Goal: Task Accomplishment & Management: Use online tool/utility

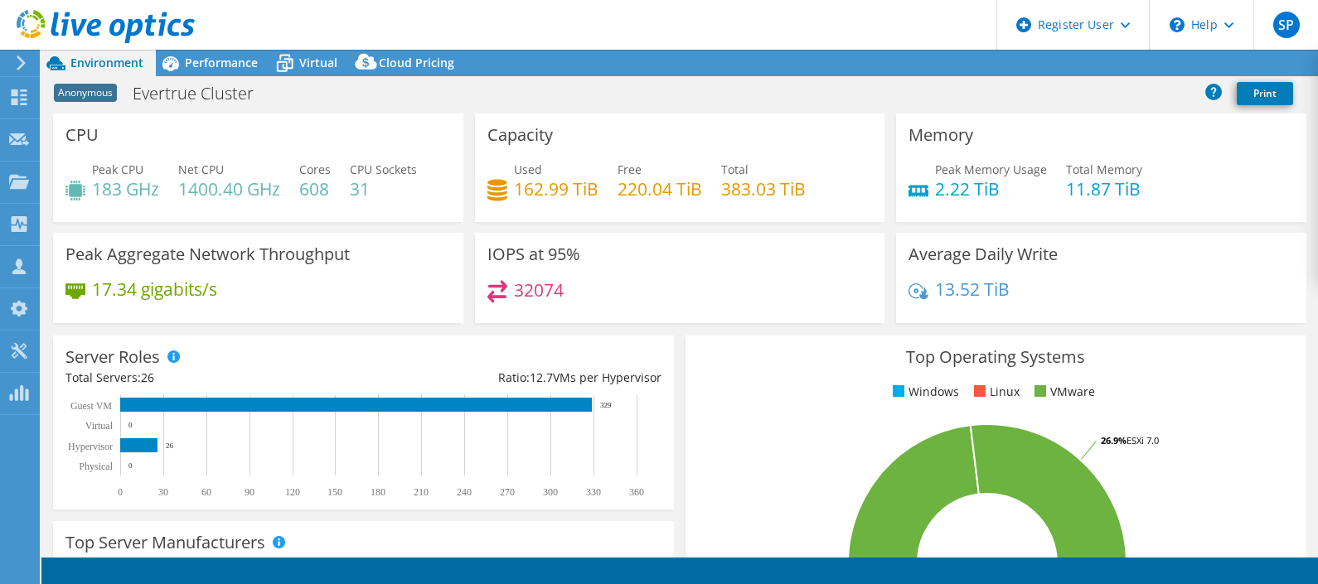
select select "USD"
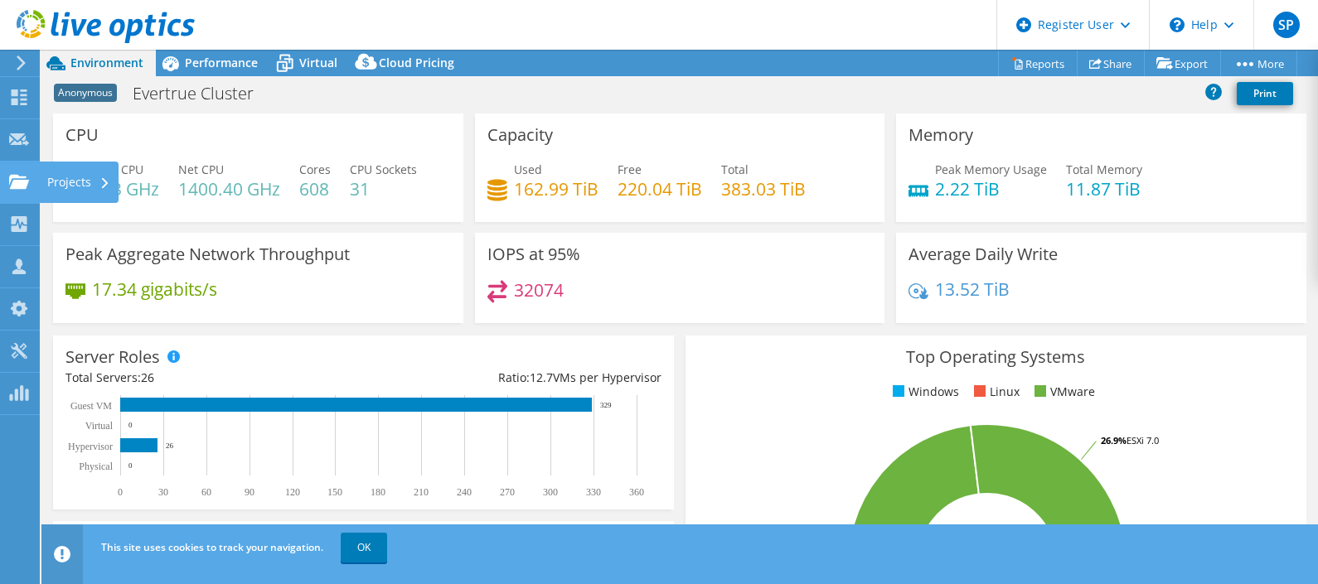
click at [22, 175] on icon at bounding box center [19, 182] width 20 height 16
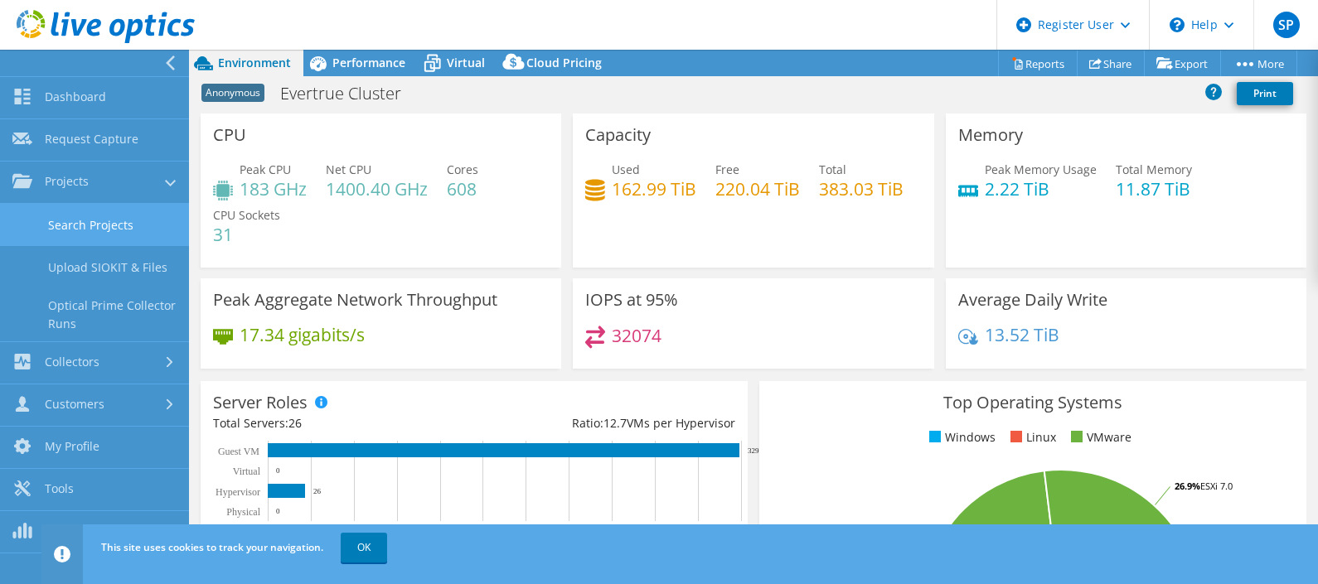
click at [69, 236] on link "Search Projects" at bounding box center [94, 225] width 189 height 42
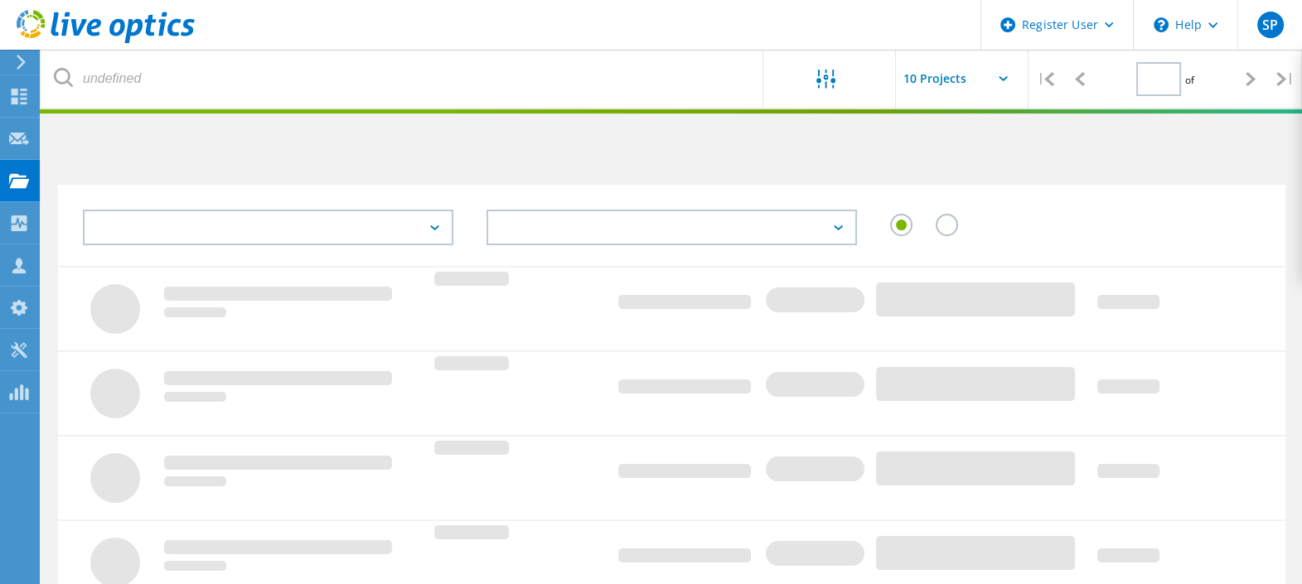
type input "1"
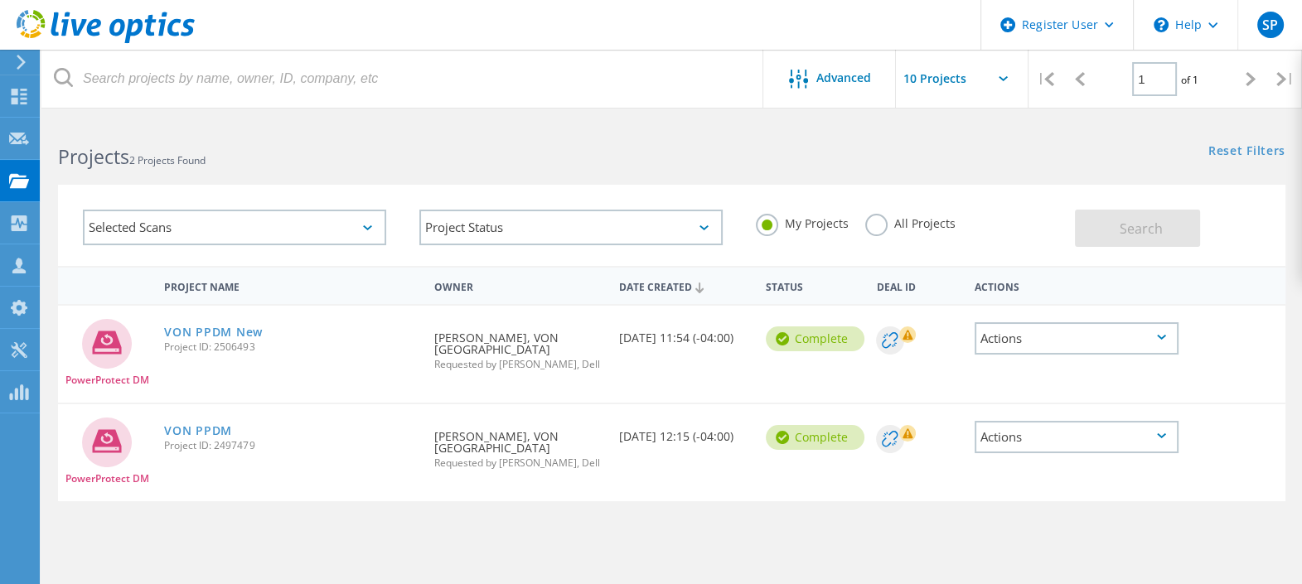
click at [274, 229] on div "Selected Scans" at bounding box center [234, 228] width 303 height 36
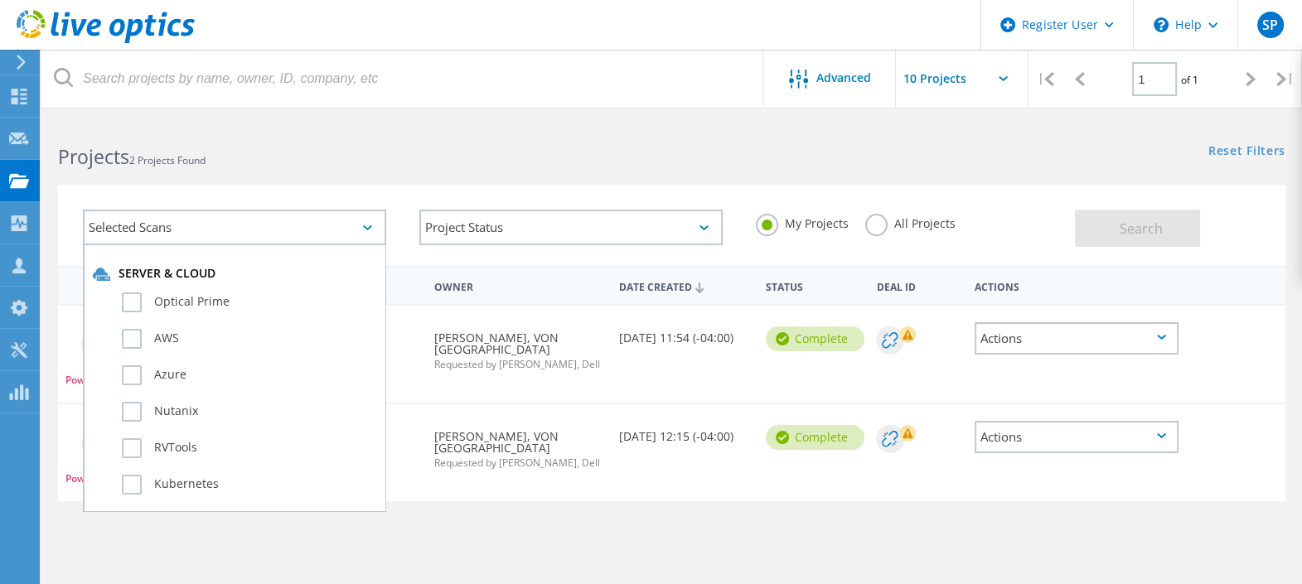
click at [274, 229] on div "Selected Scans" at bounding box center [234, 228] width 303 height 36
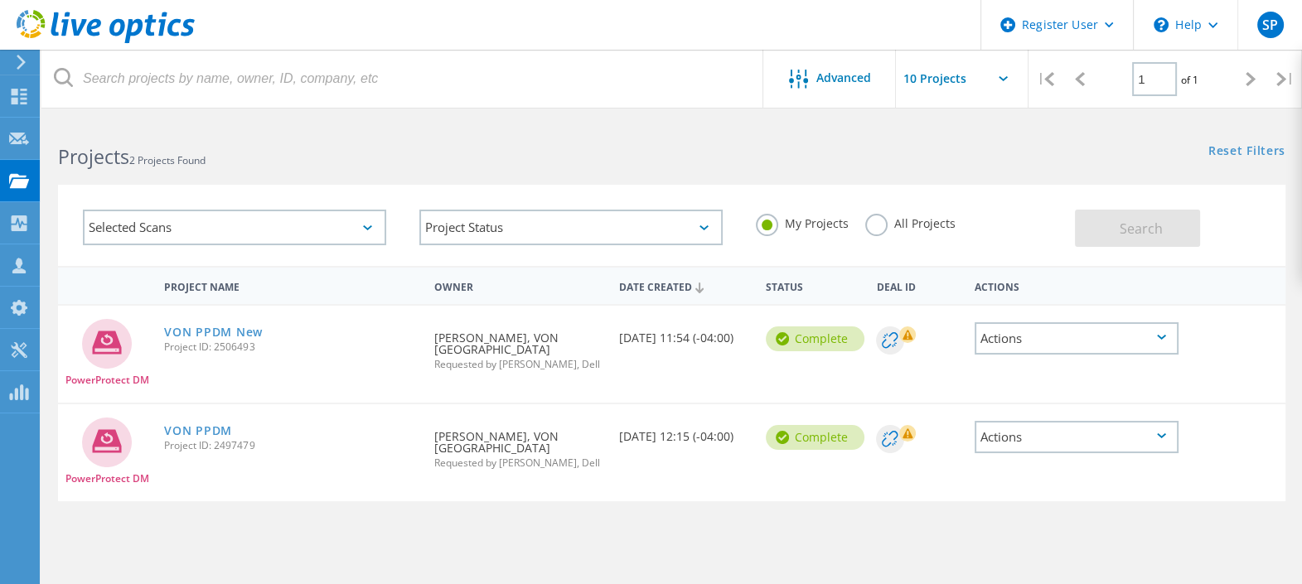
click at [885, 229] on label "All Projects" at bounding box center [910, 222] width 90 height 16
click at [0, 0] on input "All Projects" at bounding box center [0, 0] width 0 height 0
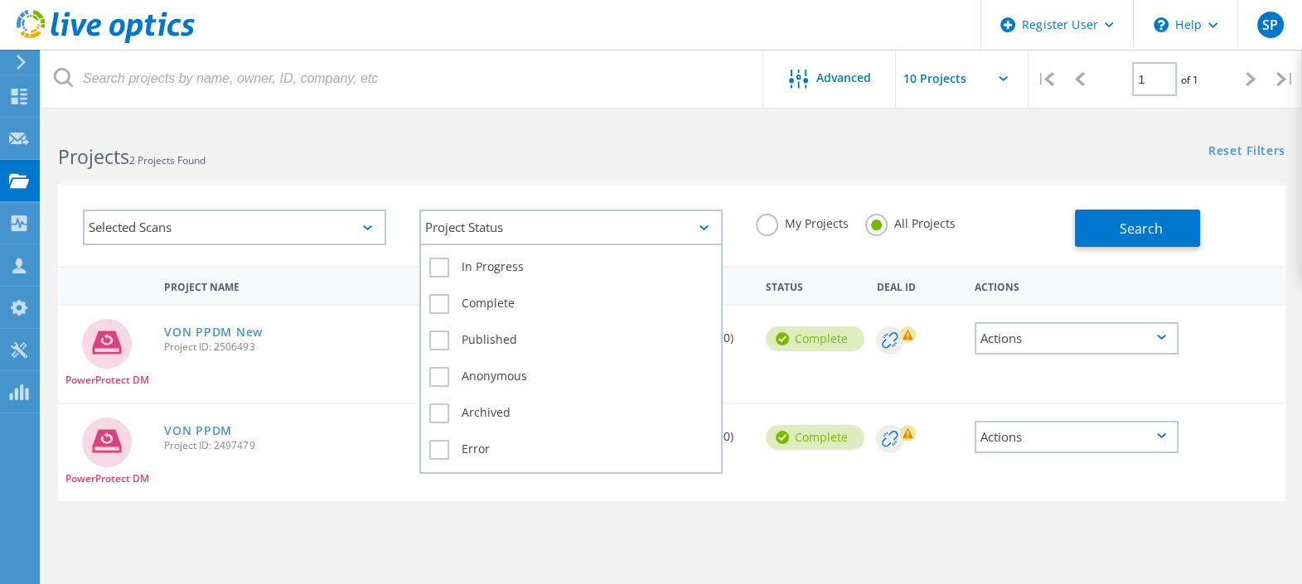
click at [530, 228] on div "Project Status" at bounding box center [570, 228] width 303 height 36
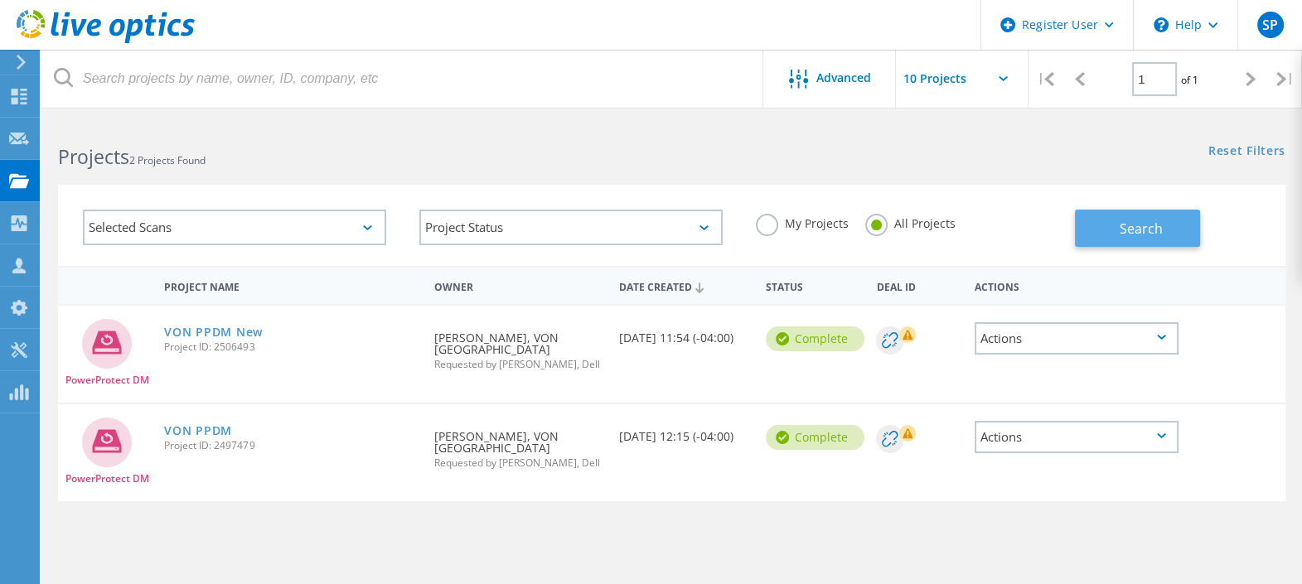
click at [1099, 227] on button "Search" at bounding box center [1137, 228] width 125 height 37
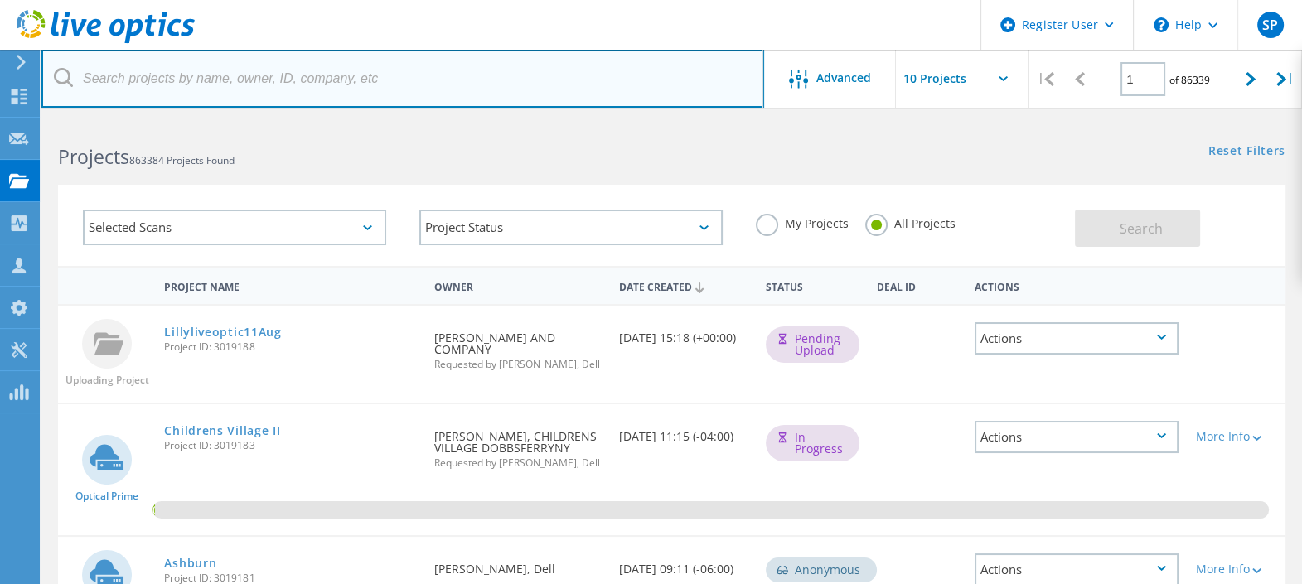
click at [325, 83] on input "text" at bounding box center [402, 79] width 723 height 58
paste input "2988713"
type input "2988713"
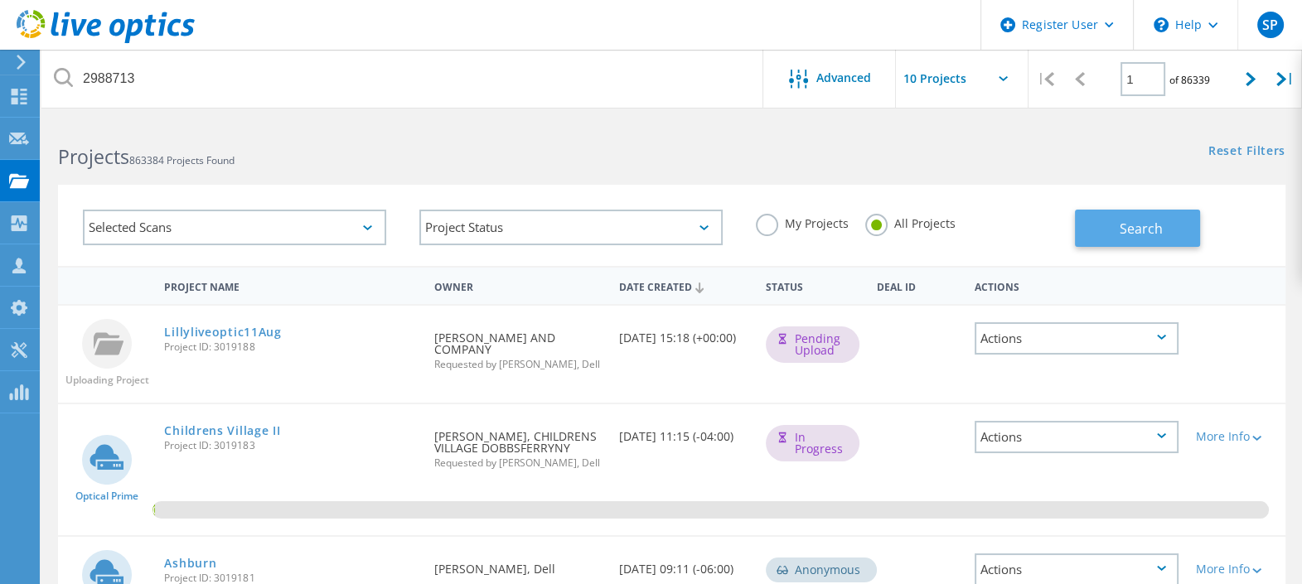
click at [1078, 216] on button "Search" at bounding box center [1137, 228] width 125 height 37
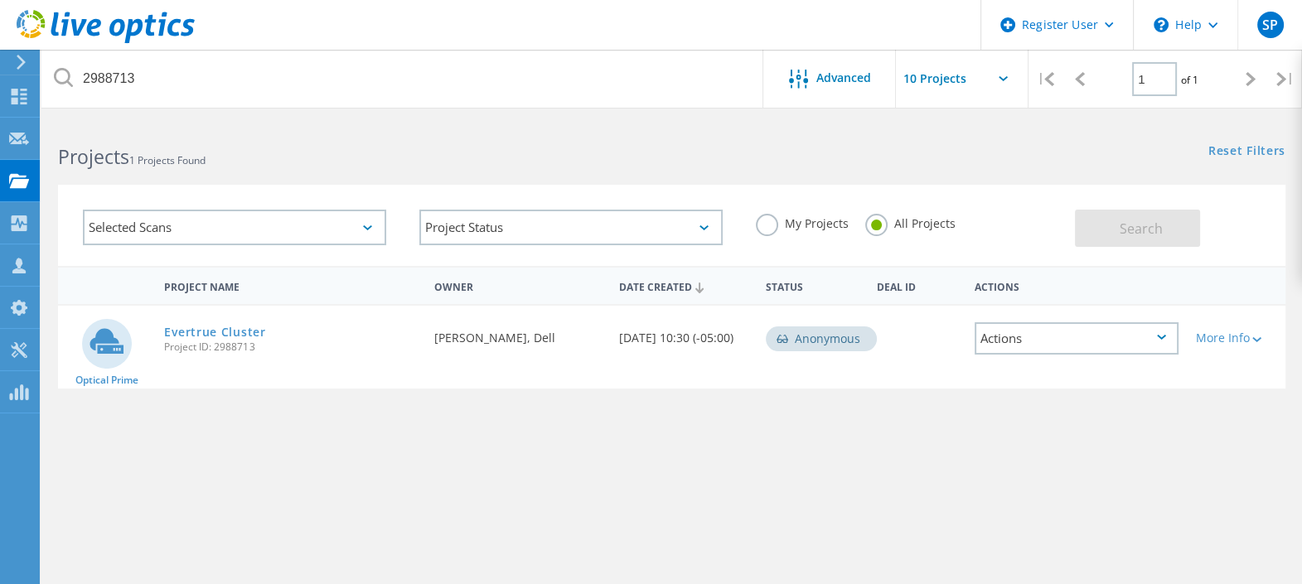
click at [1009, 346] on div "Actions" at bounding box center [1077, 338] width 205 height 32
click at [881, 421] on div "Project Name Owner Date Created Status Deal Id Actions Optical Prime Evertrue C…" at bounding box center [672, 481] width 1228 height 431
click at [1234, 334] on div "More Info" at bounding box center [1235, 338] width 81 height 12
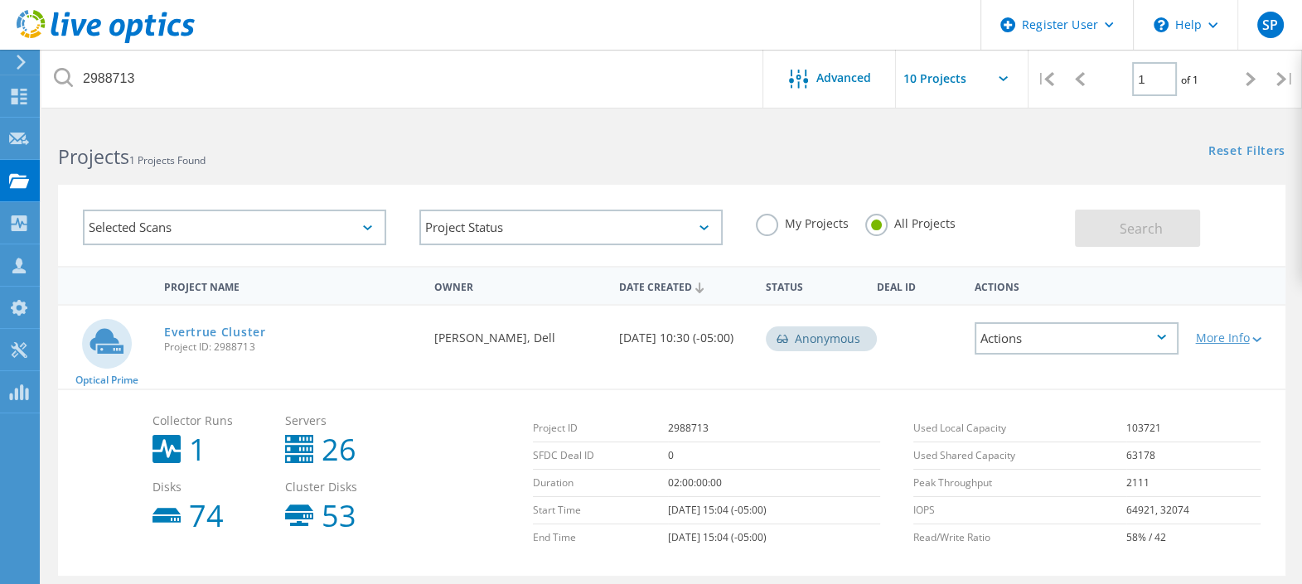
click at [1232, 332] on div "More Info" at bounding box center [1235, 338] width 81 height 12
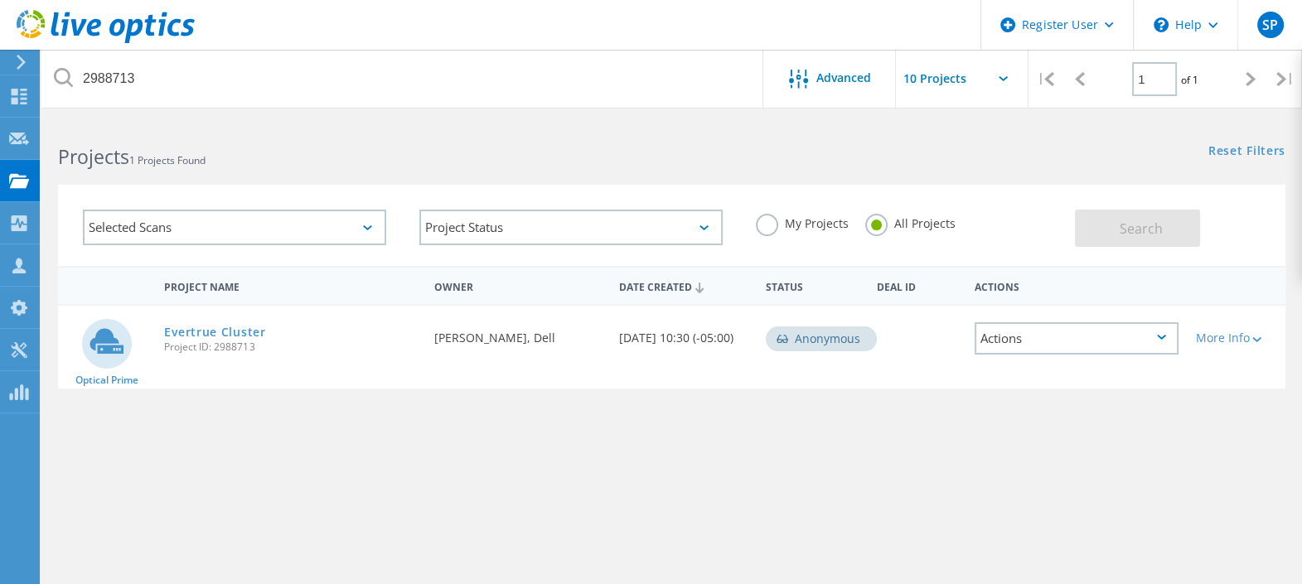
click at [1122, 330] on div "Actions" at bounding box center [1077, 338] width 205 height 32
click at [1088, 302] on div "View Project" at bounding box center [1077, 301] width 201 height 26
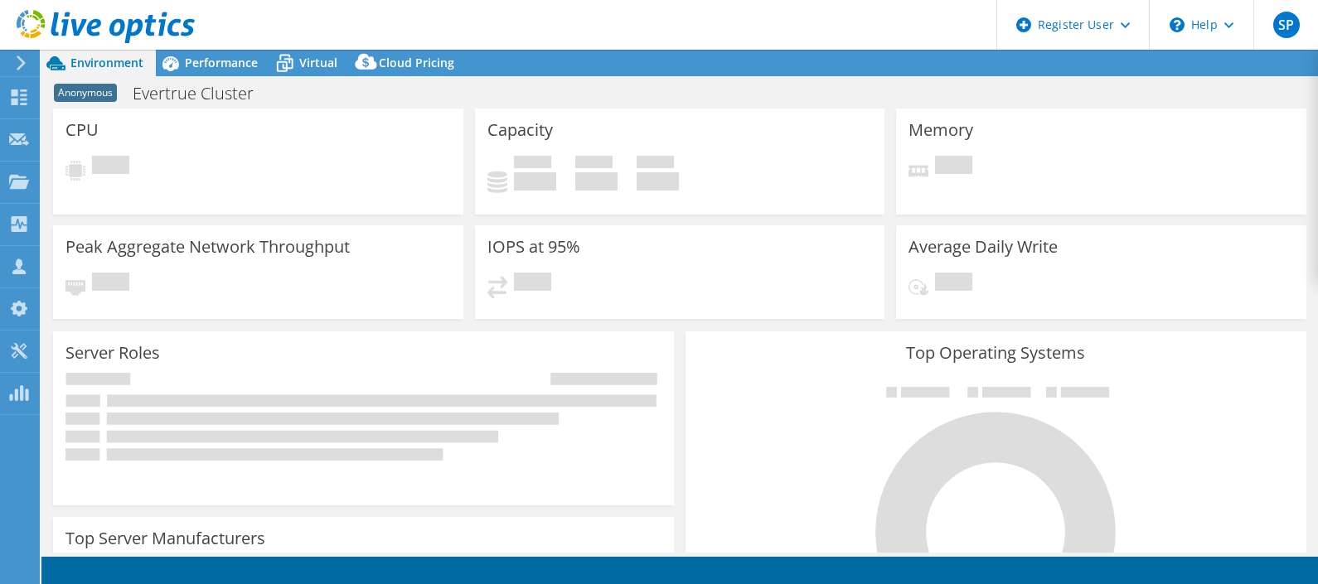
select select "USD"
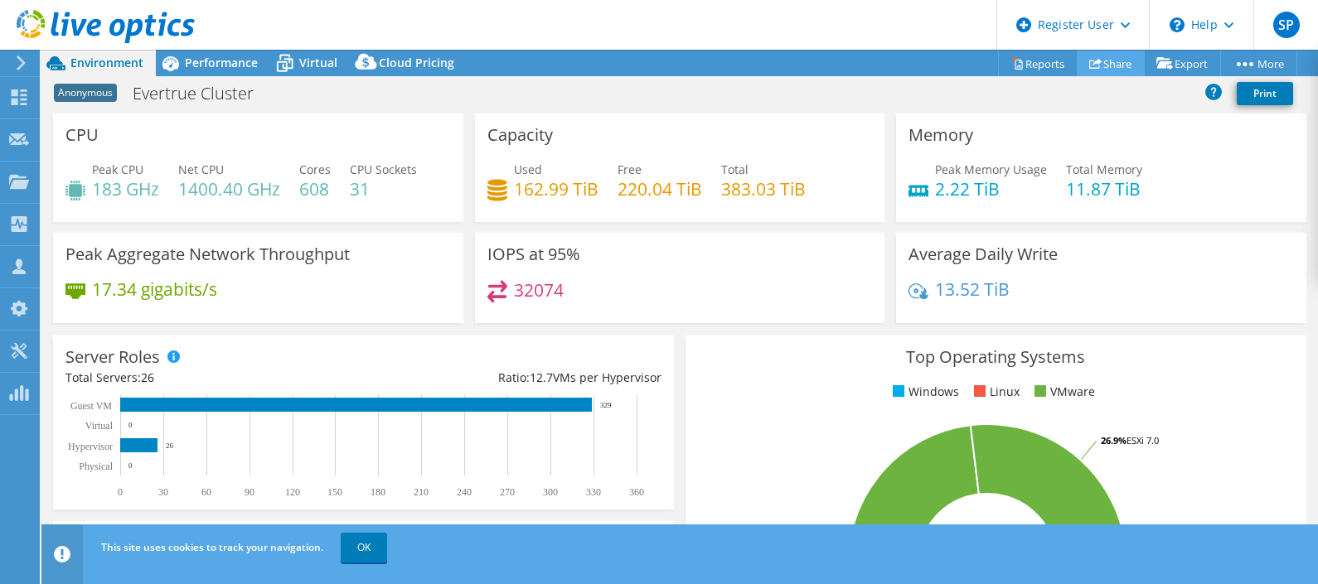
click at [1117, 54] on link "Share" at bounding box center [1111, 64] width 68 height 26
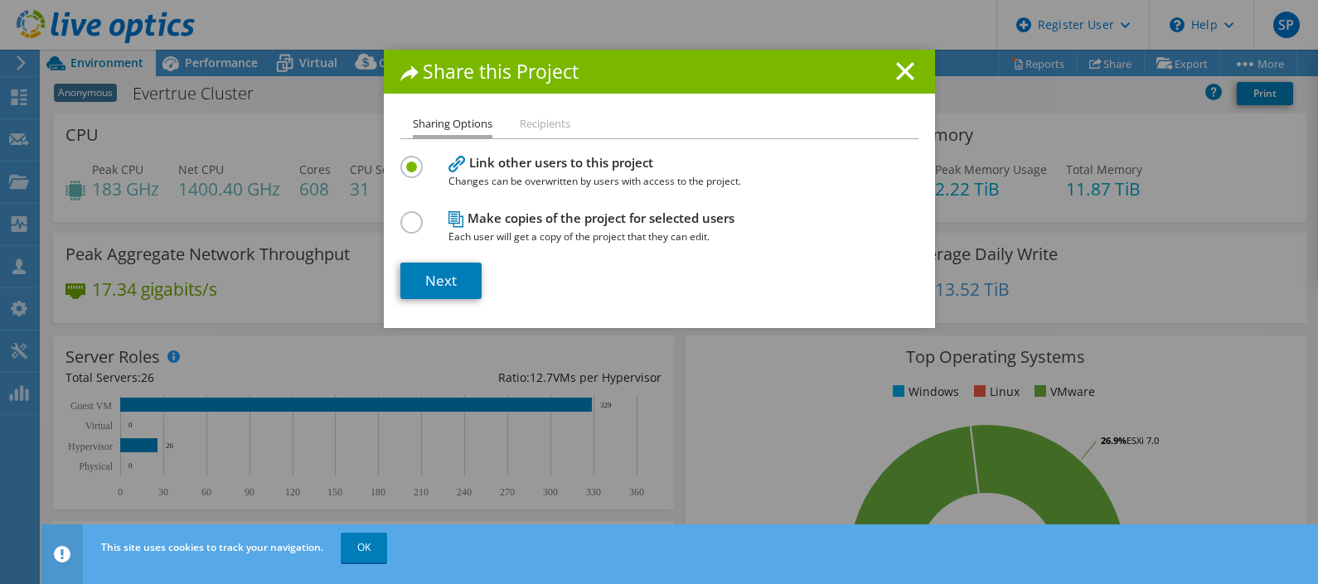
click at [900, 61] on div "Share this Project" at bounding box center [659, 72] width 551 height 44
click at [899, 65] on icon at bounding box center [905, 71] width 18 height 18
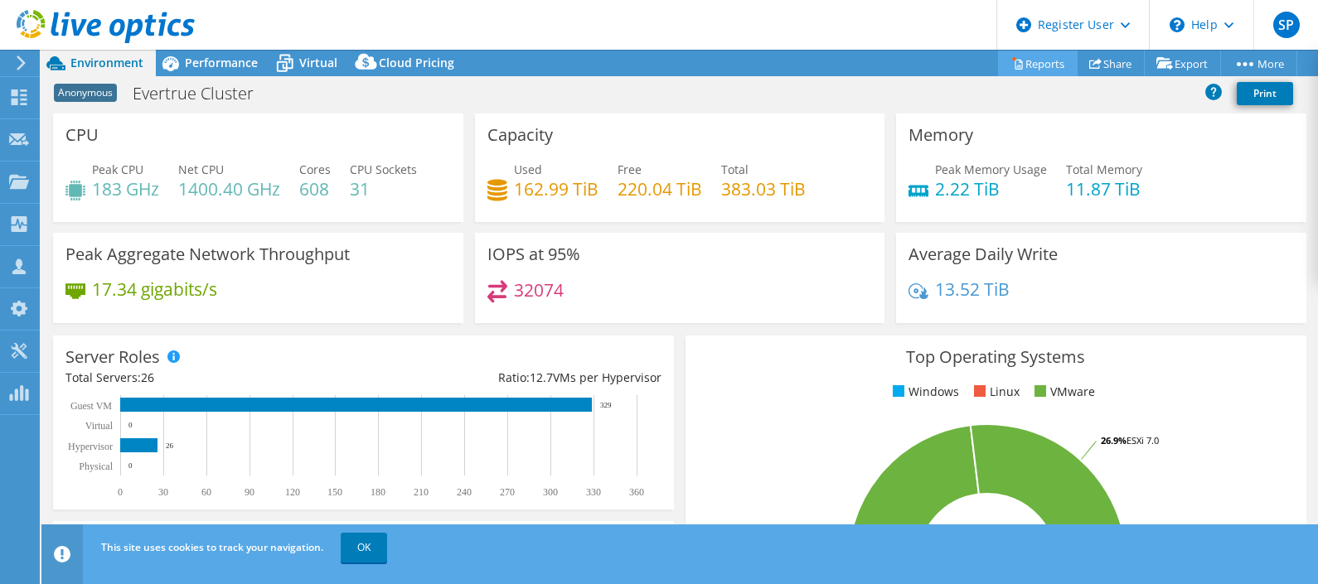
click at [998, 69] on link "Reports" at bounding box center [1038, 64] width 80 height 26
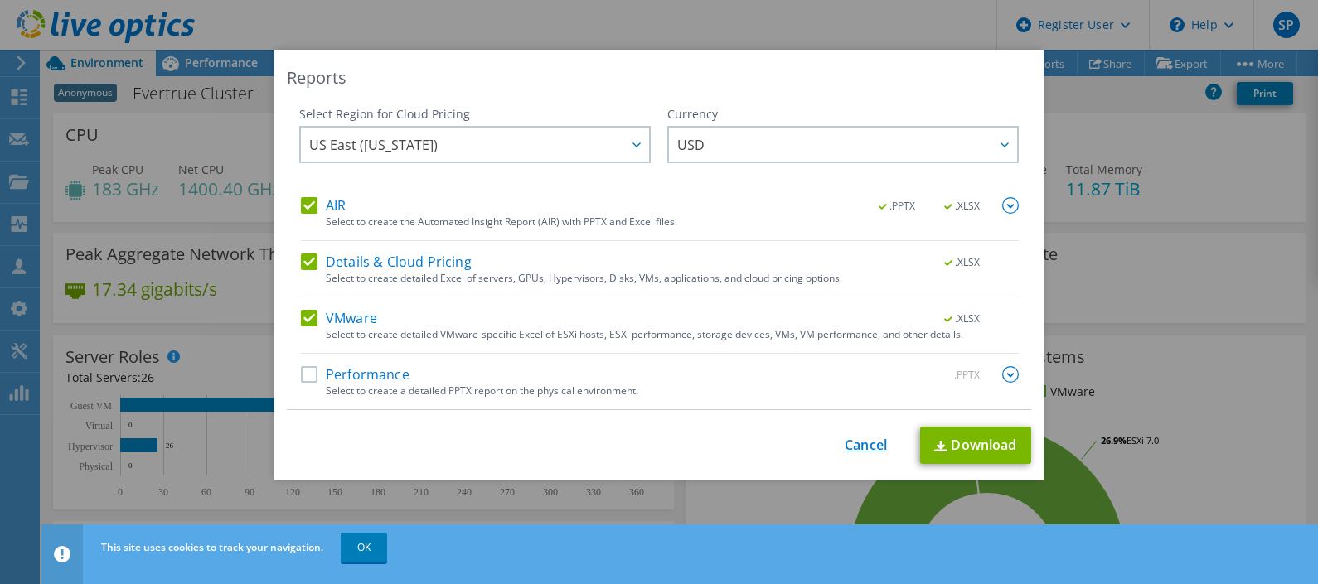
click at [845, 449] on link "Cancel" at bounding box center [866, 446] width 42 height 16
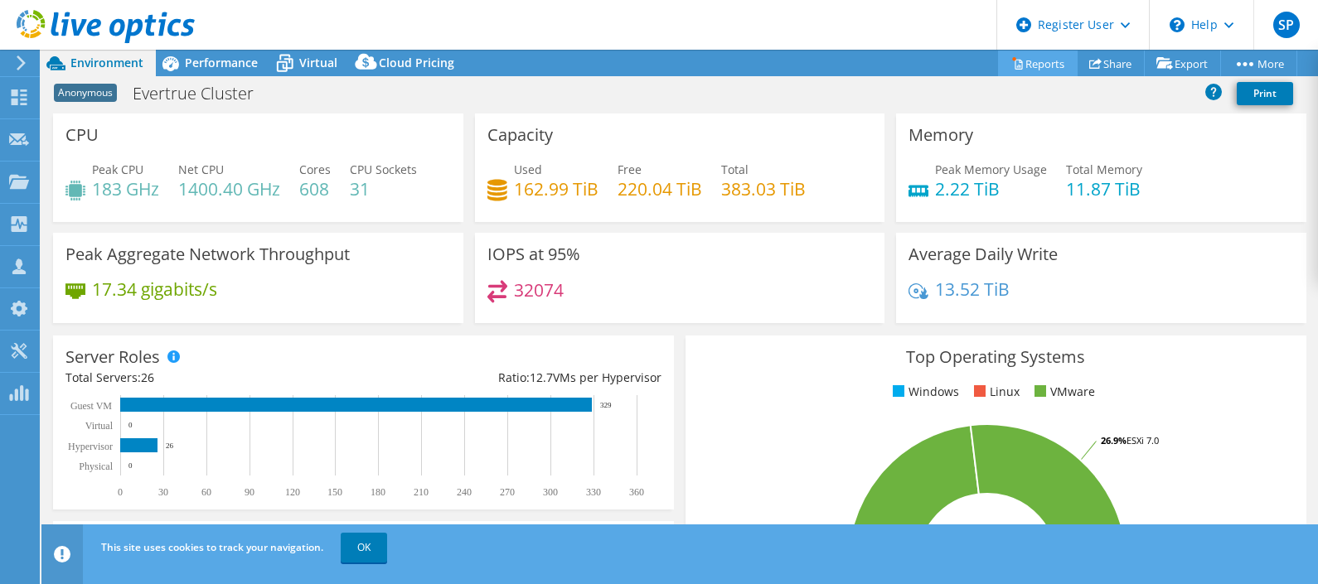
click at [1050, 56] on link "Reports" at bounding box center [1038, 64] width 80 height 26
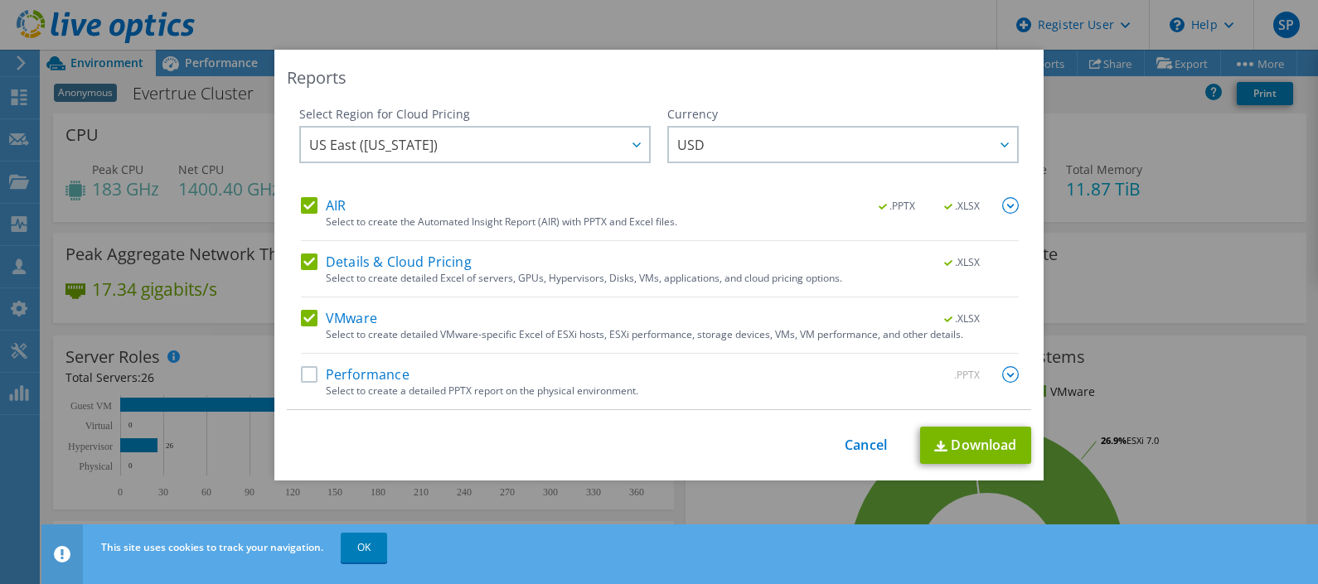
click at [626, 377] on div "Performance .PPTX" at bounding box center [660, 375] width 718 height 19
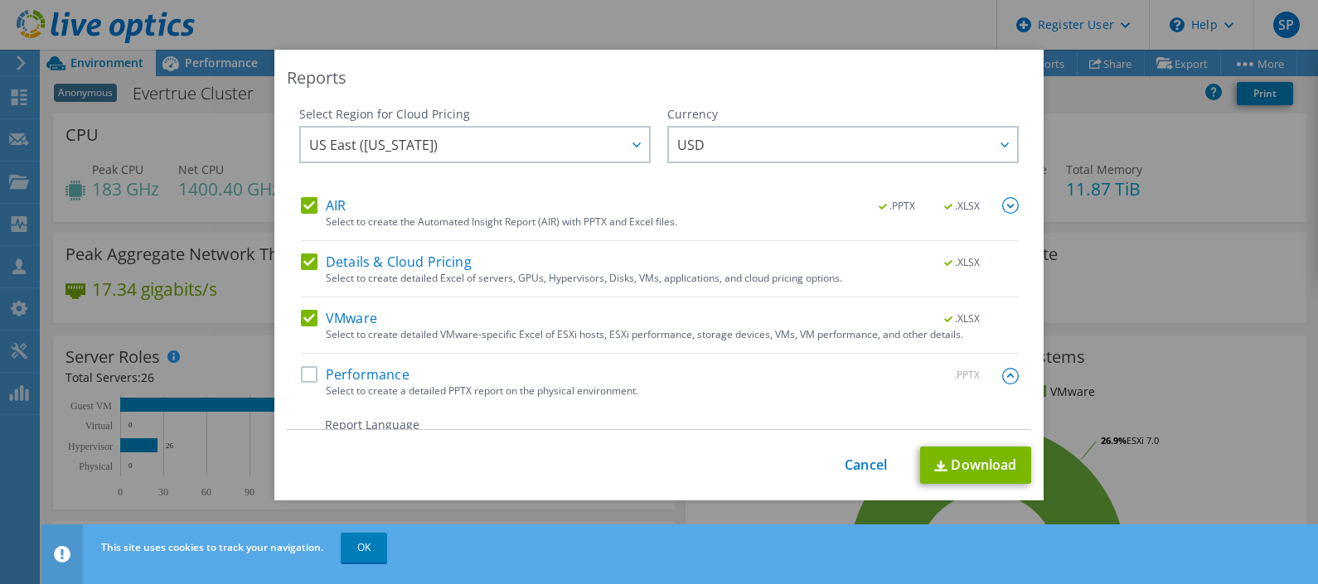
click at [302, 381] on label "Performance" at bounding box center [355, 374] width 109 height 17
click at [0, 0] on input "Performance" at bounding box center [0, 0] width 0 height 0
click at [956, 456] on link "Download" at bounding box center [975, 465] width 111 height 37
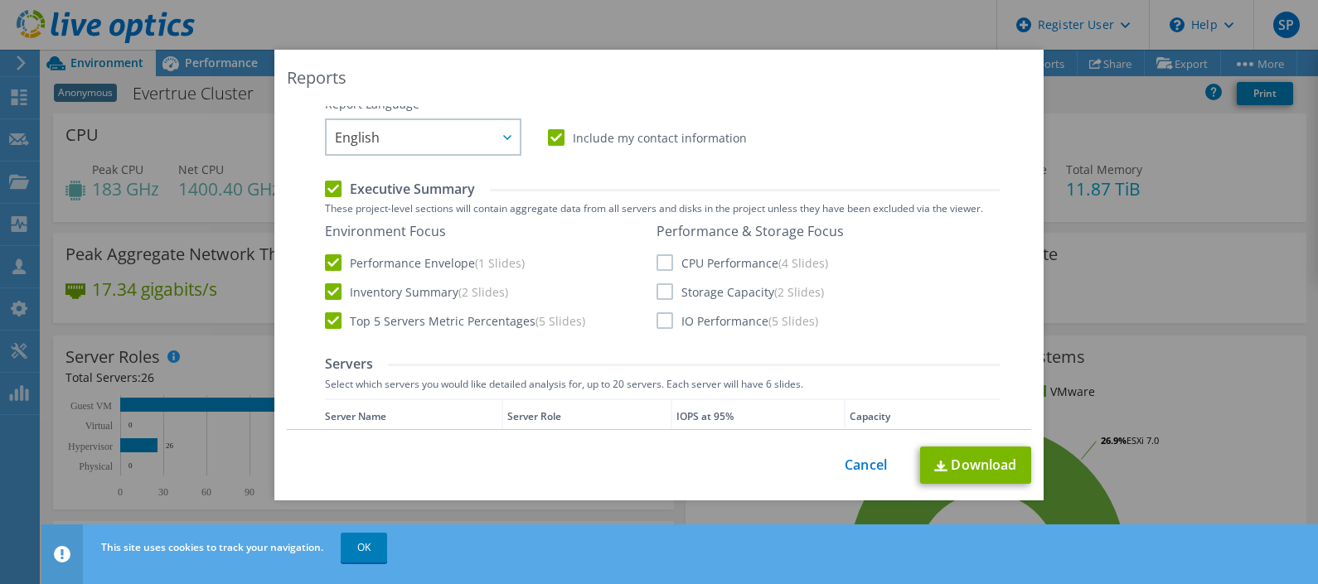
scroll to position [322, 0]
click at [657, 290] on label "Storage Capacity (2 Slides)" at bounding box center [740, 290] width 167 height 17
click at [0, 0] on input "Storage Capacity (2 Slides)" at bounding box center [0, 0] width 0 height 0
click at [657, 261] on label "CPU Performance (4 Slides)" at bounding box center [743, 261] width 172 height 17
click at [0, 0] on input "CPU Performance (4 Slides)" at bounding box center [0, 0] width 0 height 0
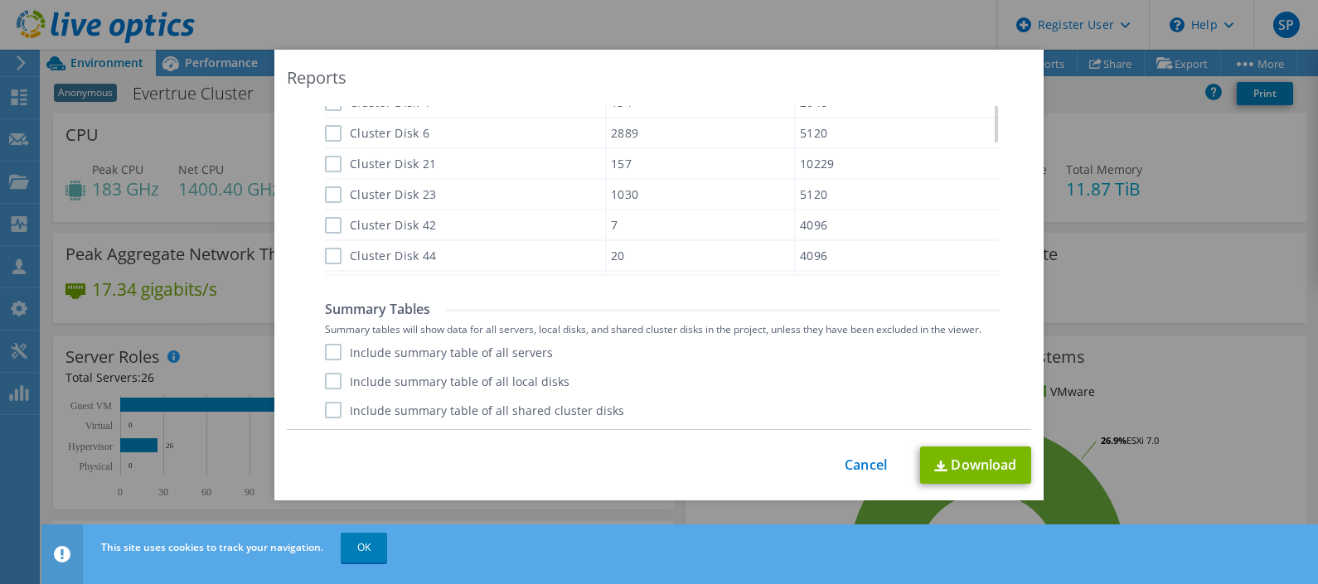
scroll to position [555, 0]
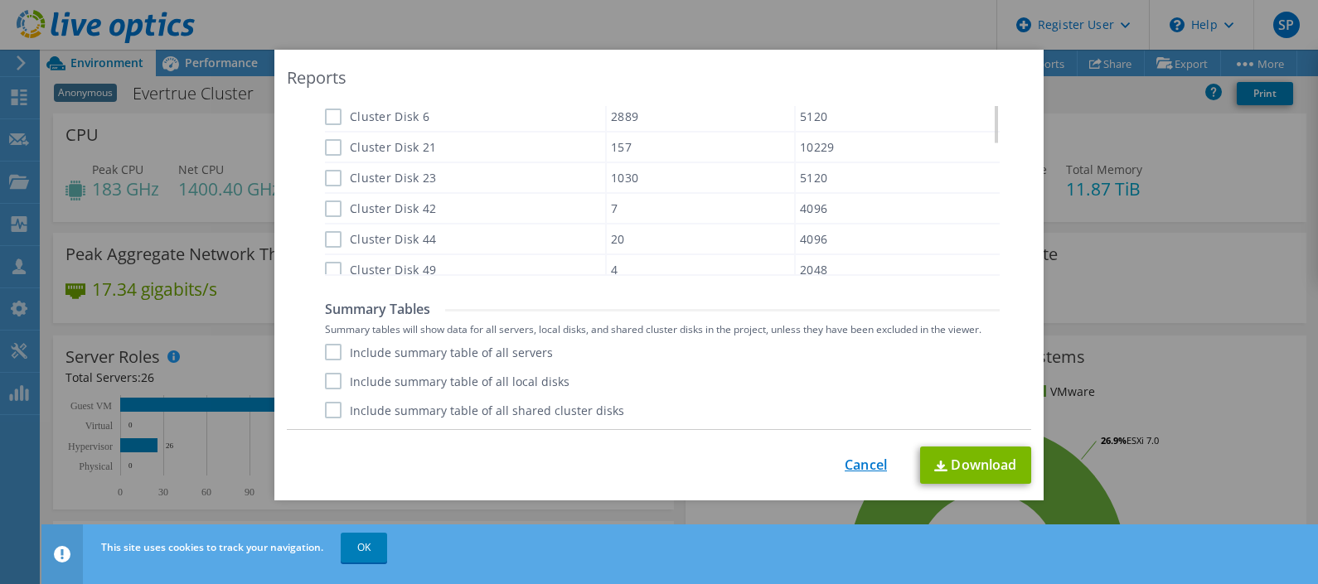
click at [866, 465] on link "Cancel" at bounding box center [866, 466] width 42 height 16
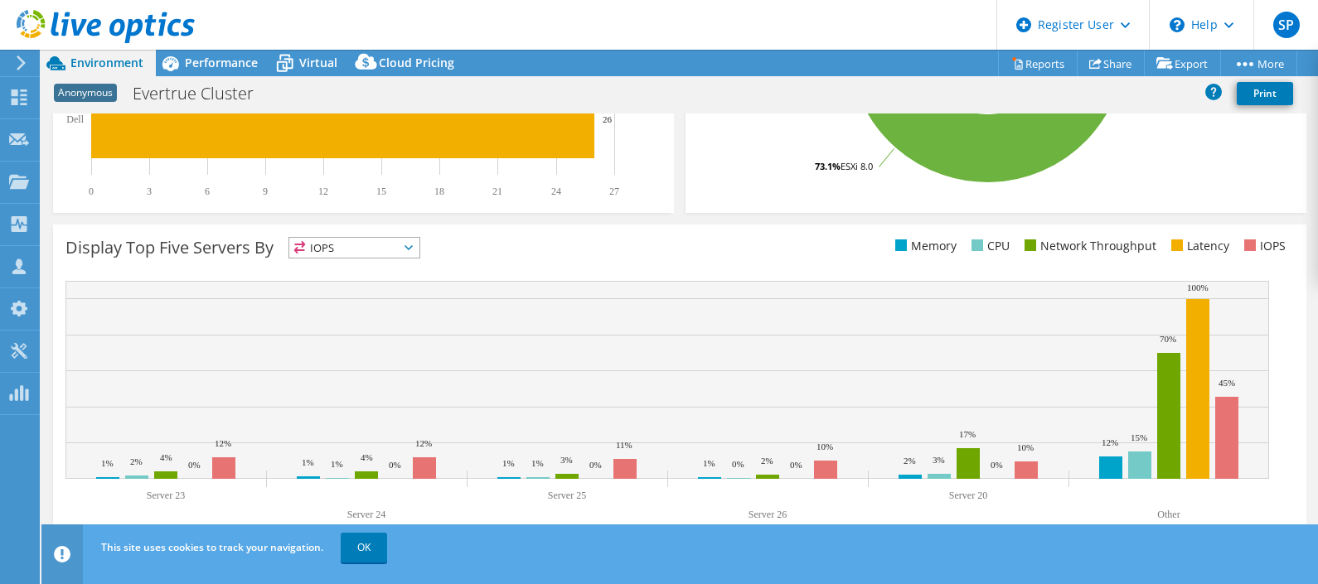
scroll to position [521, 0]
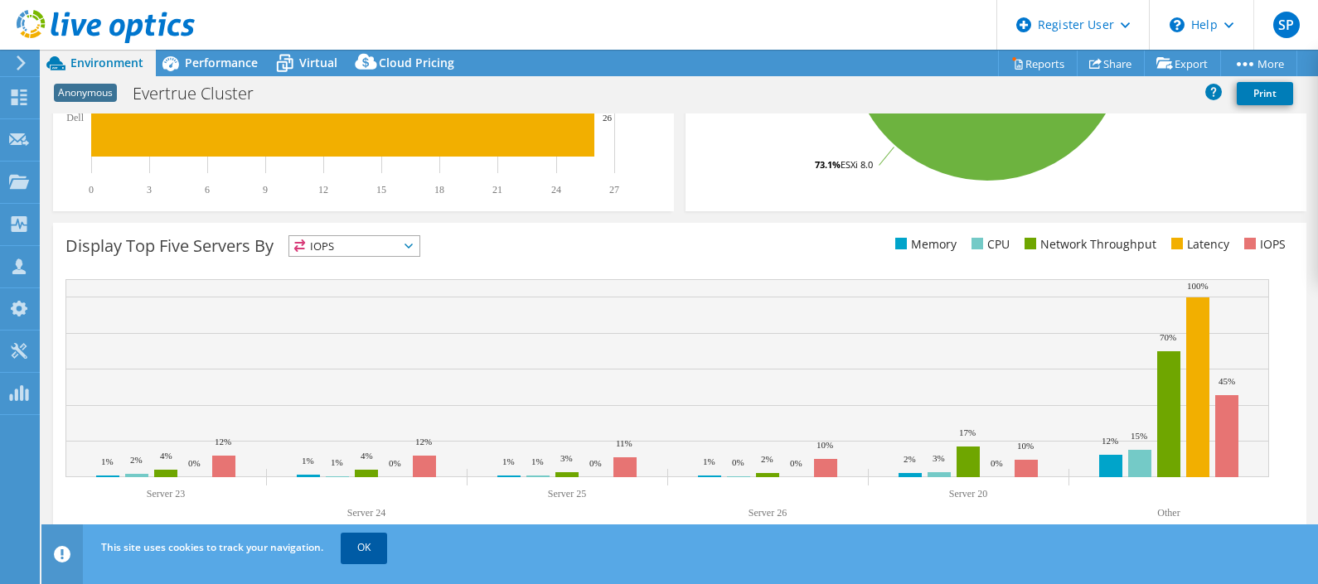
drag, startPoint x: 390, startPoint y: 541, endPoint x: 366, endPoint y: 544, distance: 24.2
click at [366, 544] on span "OK" at bounding box center [366, 548] width 60 height 14
click at [366, 544] on link "OK" at bounding box center [364, 548] width 46 height 30
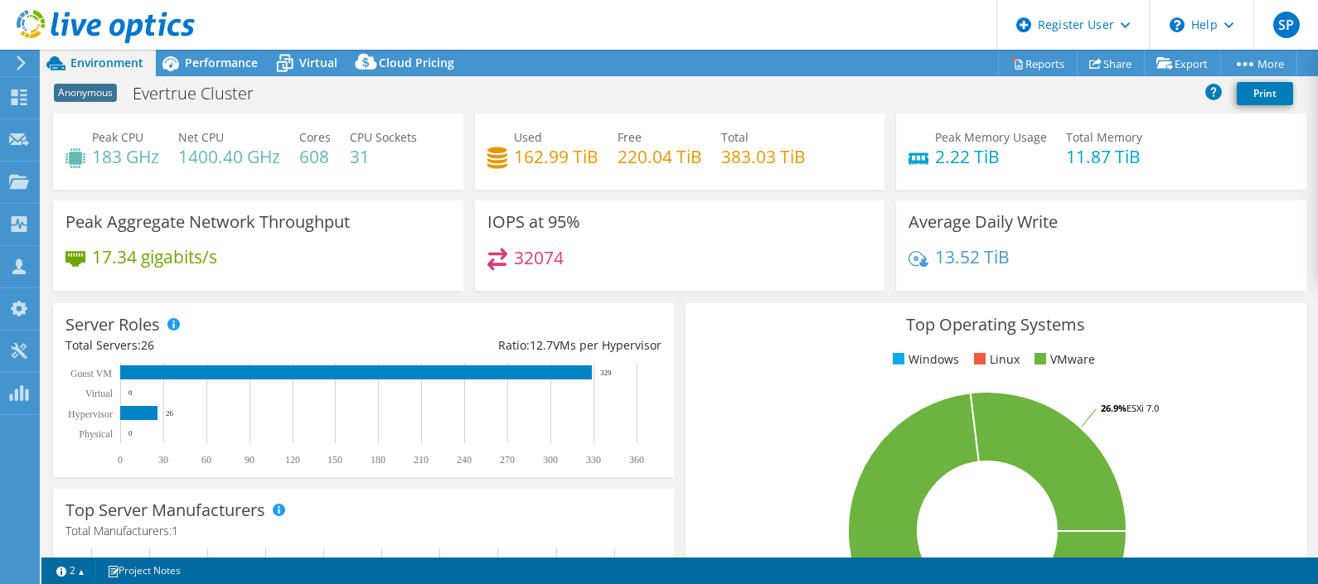
scroll to position [0, 0]
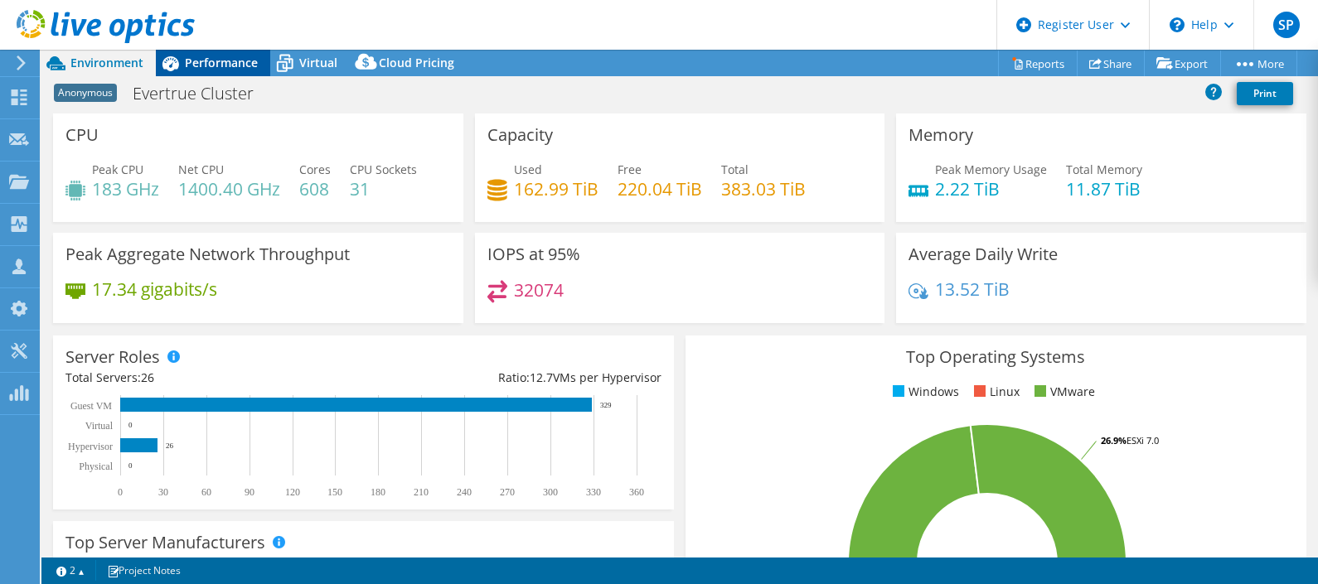
click at [219, 66] on span "Performance" at bounding box center [221, 63] width 73 height 16
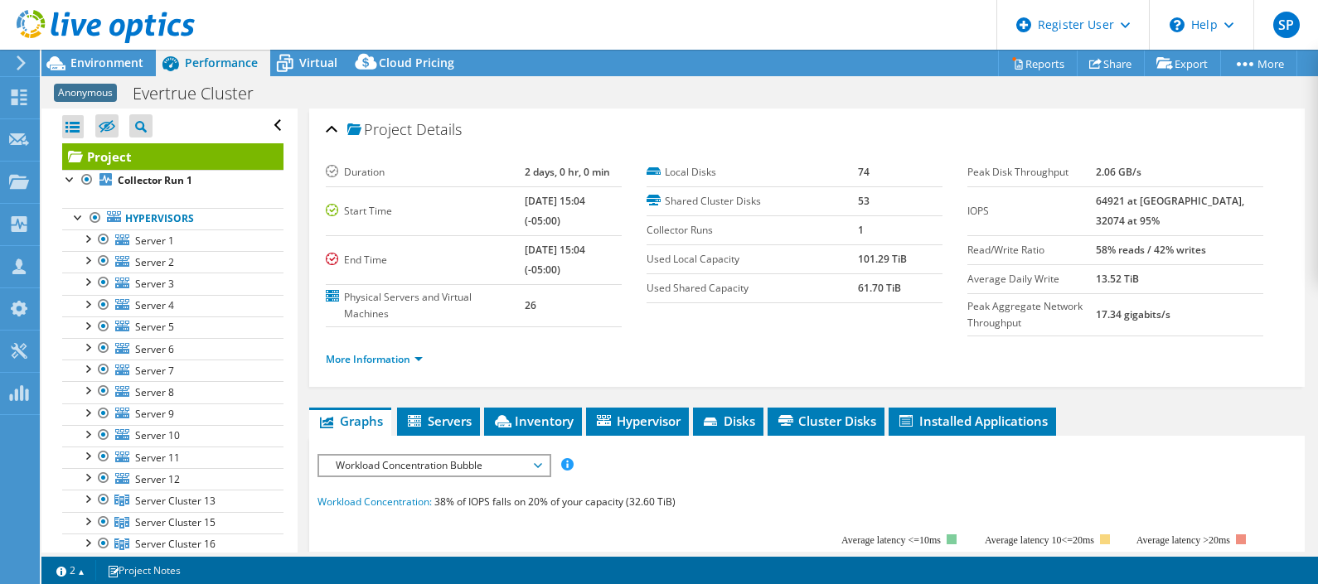
click at [99, 78] on div "Anonymous Evertrue Cluster Print" at bounding box center [679, 93] width 1277 height 31
click at [99, 62] on span "Environment" at bounding box center [106, 63] width 73 height 16
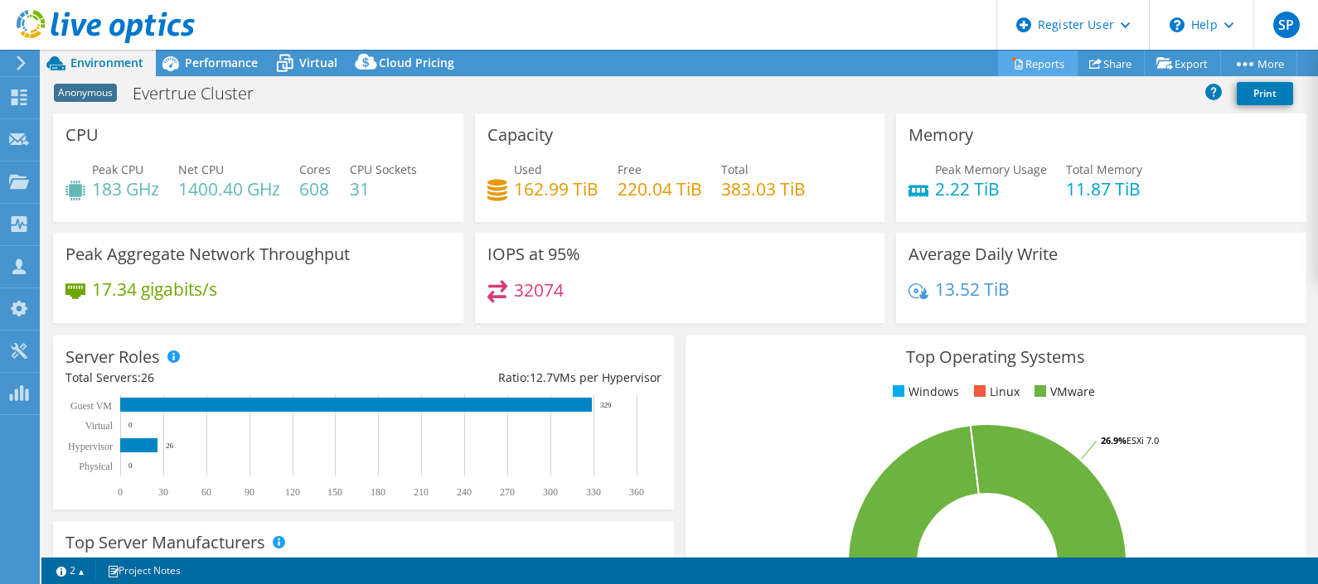
click at [1037, 63] on link "Reports" at bounding box center [1038, 64] width 80 height 26
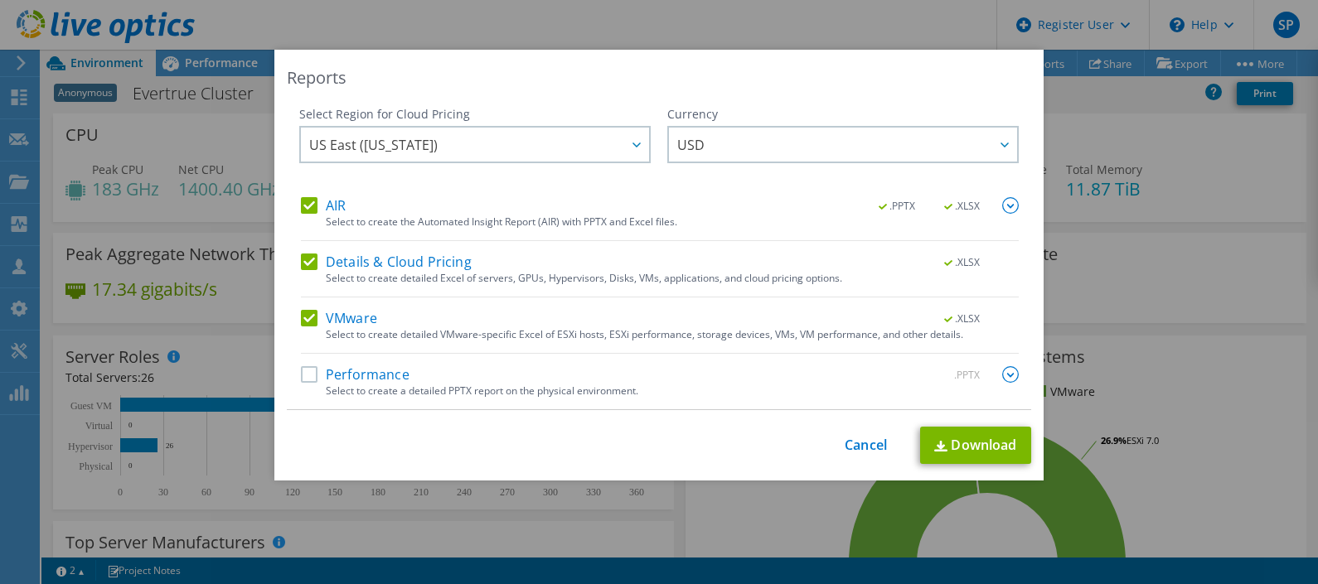
click at [301, 379] on label "Performance" at bounding box center [355, 374] width 109 height 17
click at [0, 0] on input "Performance" at bounding box center [0, 0] width 0 height 0
